Goal: Information Seeking & Learning: Learn about a topic

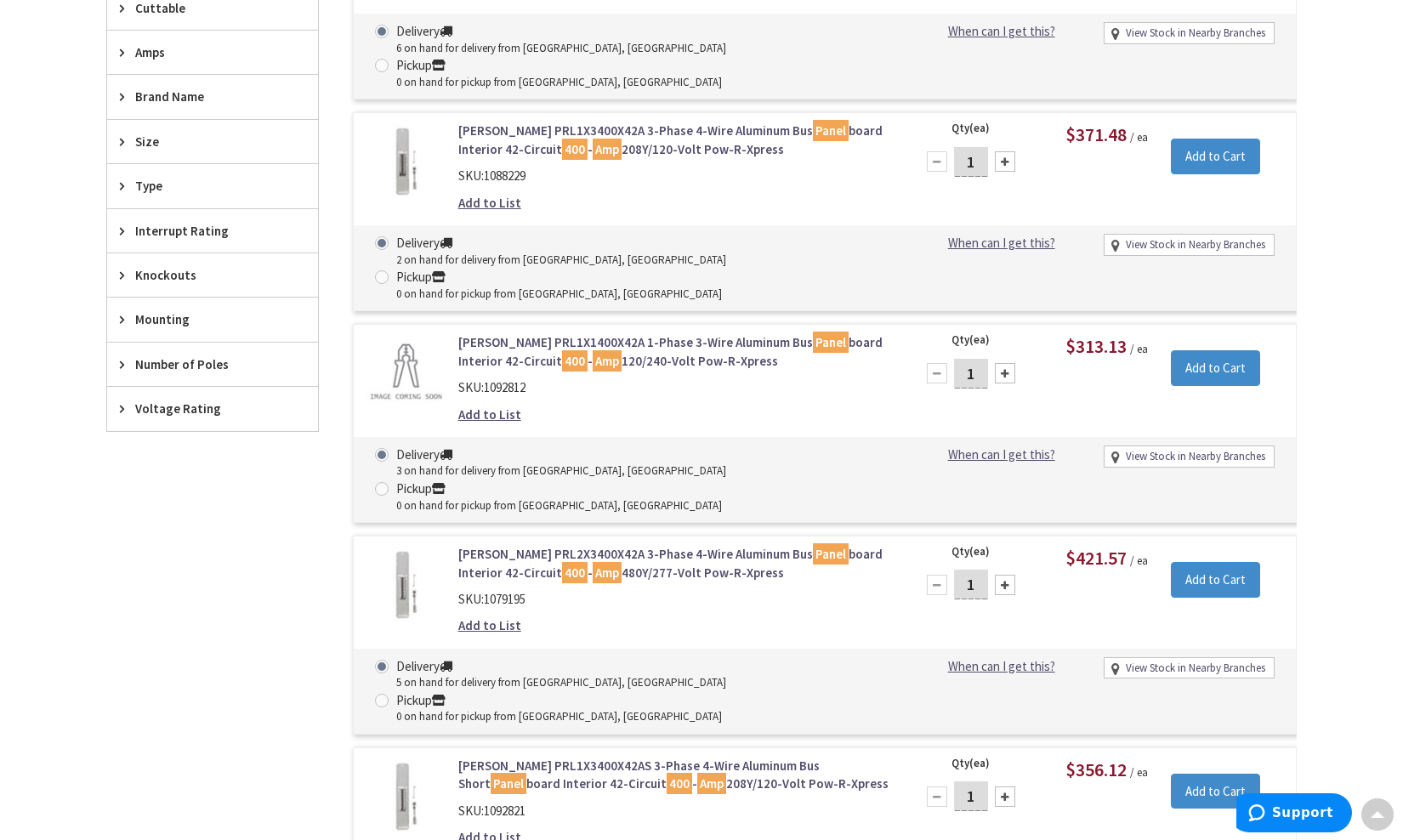
scroll to position [782, 0]
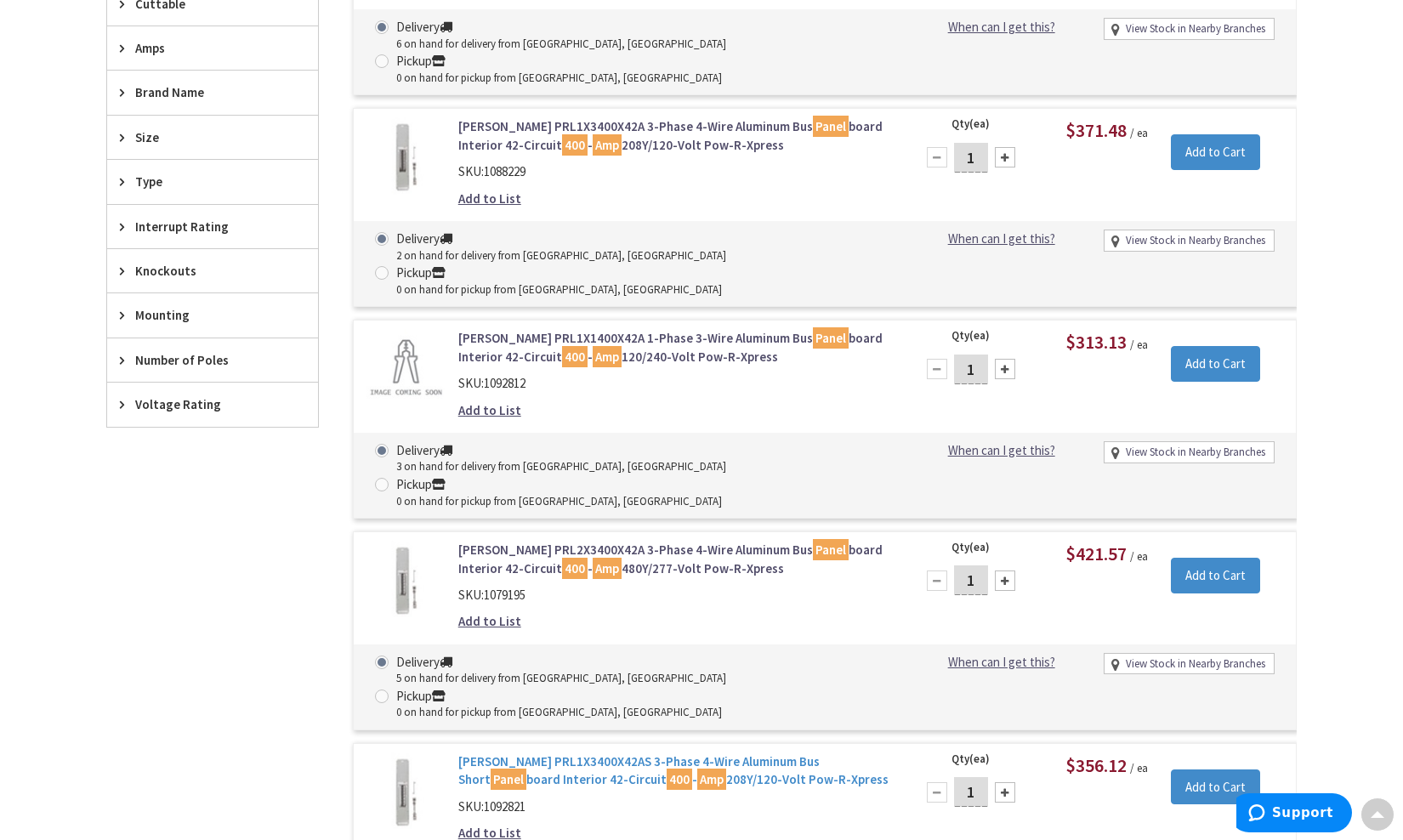
click at [629, 752] on link "Eaton PRL1X3400X42AS 3-Phase 4-Wire Aluminum Bus Short Panel board Interior 42-…" at bounding box center [674, 770] width 433 height 37
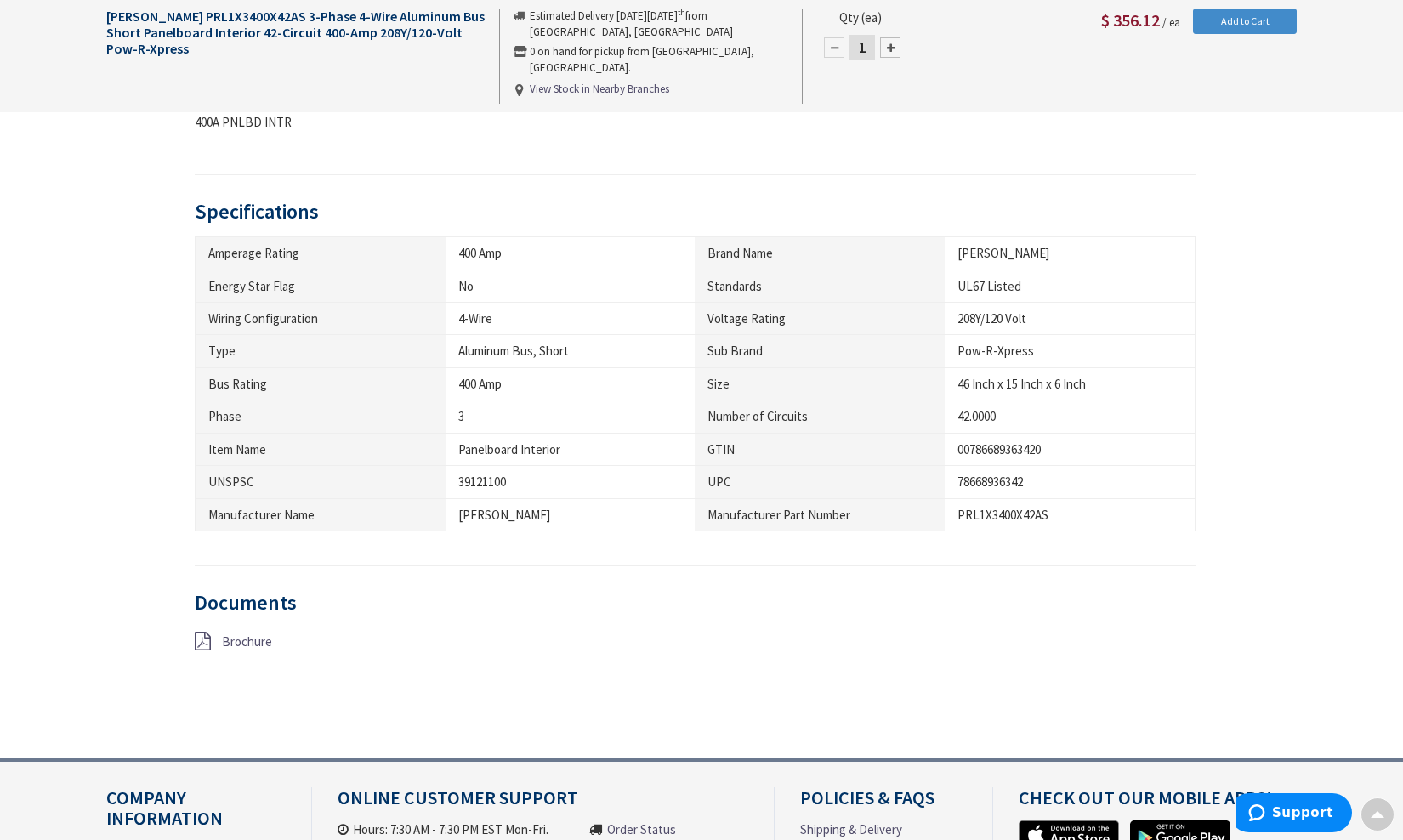
scroll to position [699, 0]
click at [226, 644] on link "Brochure" at bounding box center [247, 642] width 50 height 18
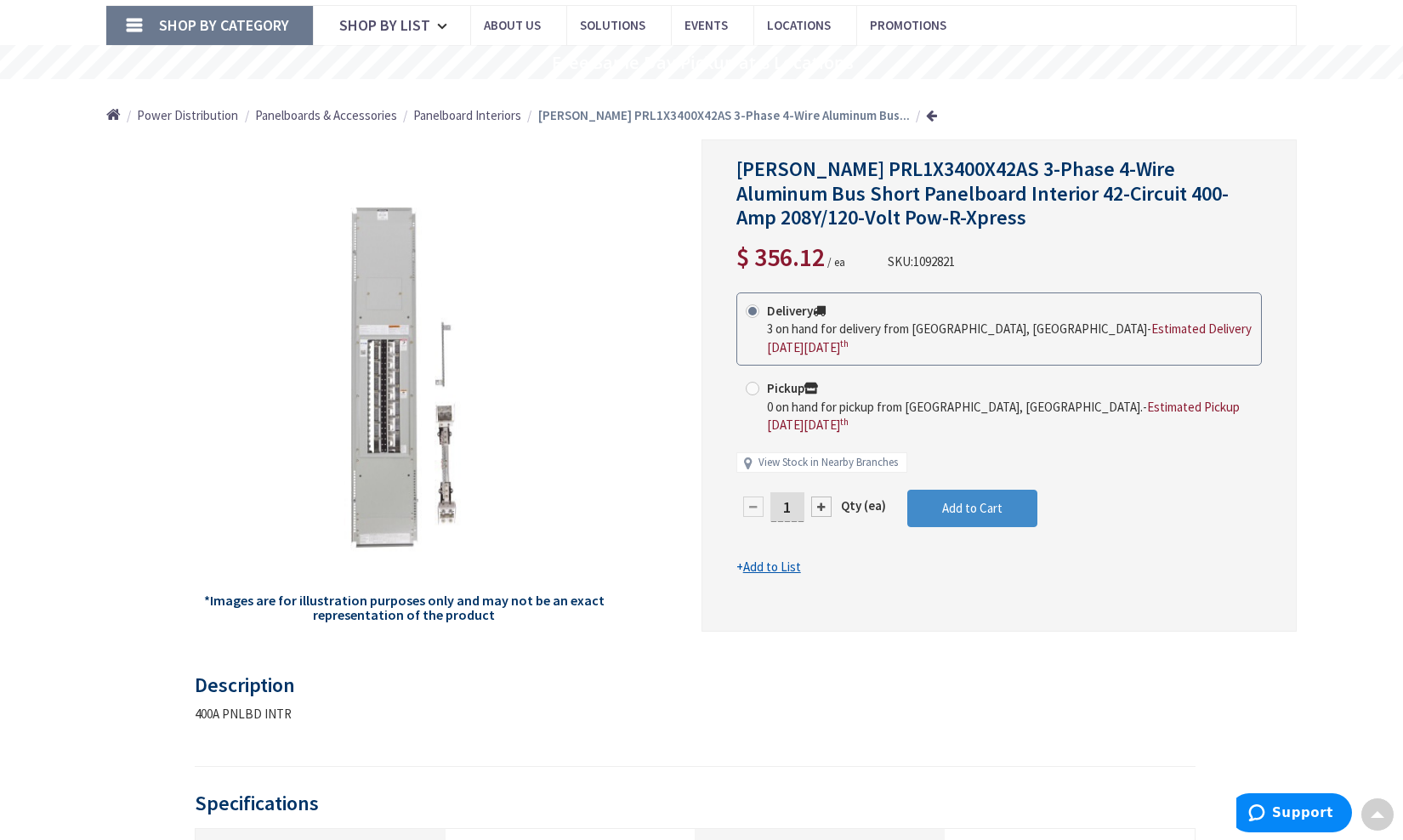
scroll to position [60, 0]
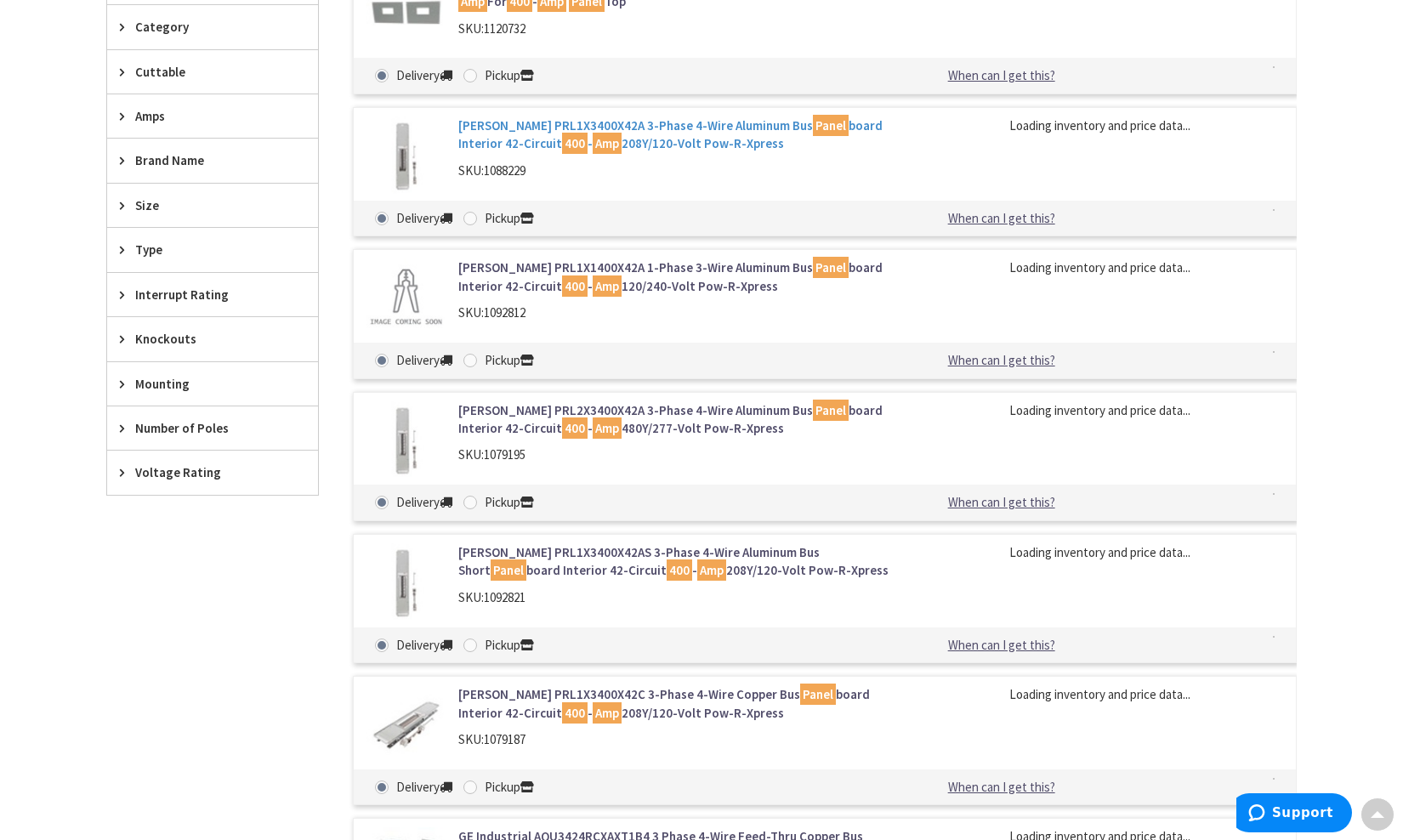
click at [576, 139] on link "[PERSON_NAME] PRL1X3400X42A 3-Phase 4-Wire Aluminum Bus Panel board Interior 42…" at bounding box center [674, 135] width 433 height 37
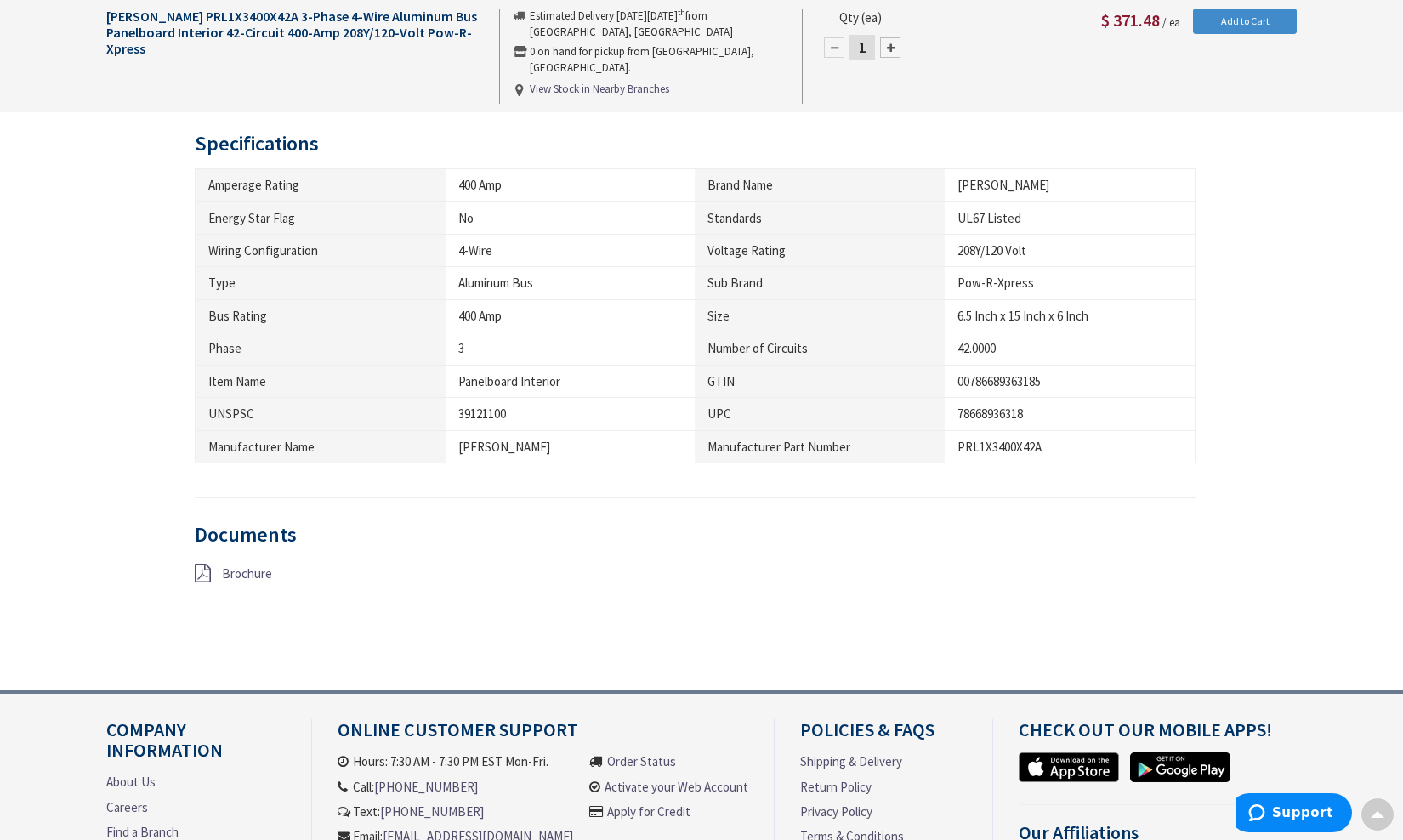
scroll to position [774, 0]
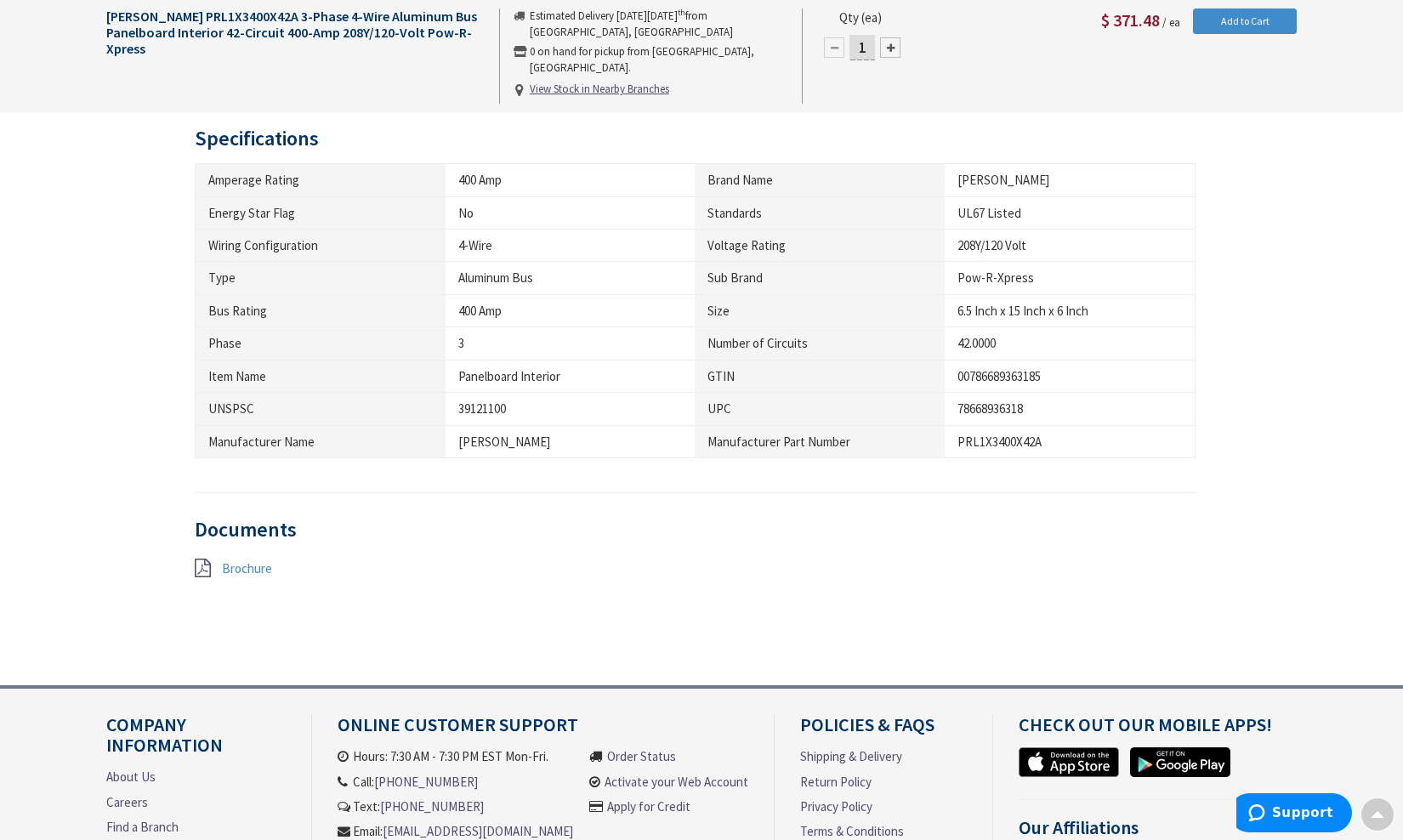
click at [261, 560] on span "Brochure" at bounding box center [247, 568] width 50 height 16
